Goal: Transaction & Acquisition: Subscribe to service/newsletter

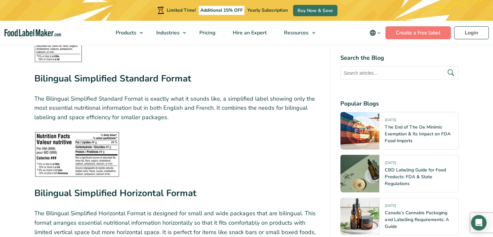
scroll to position [1652, 0]
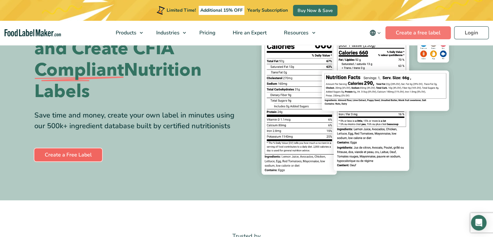
click at [61, 151] on link "Create a Free Label" at bounding box center [68, 154] width 68 height 13
